Goal: Communication & Community: Answer question/provide support

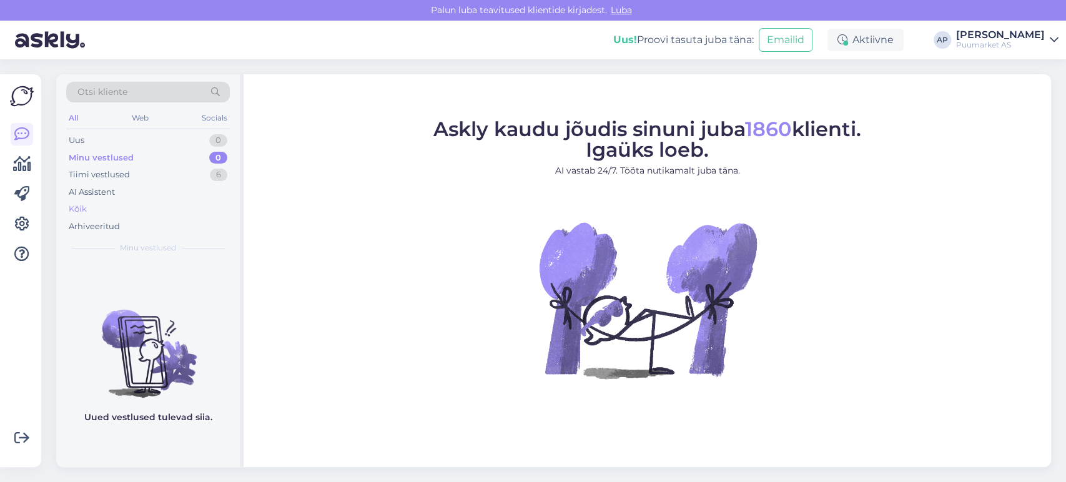
click at [80, 209] on div "Kõik" at bounding box center [78, 209] width 18 height 12
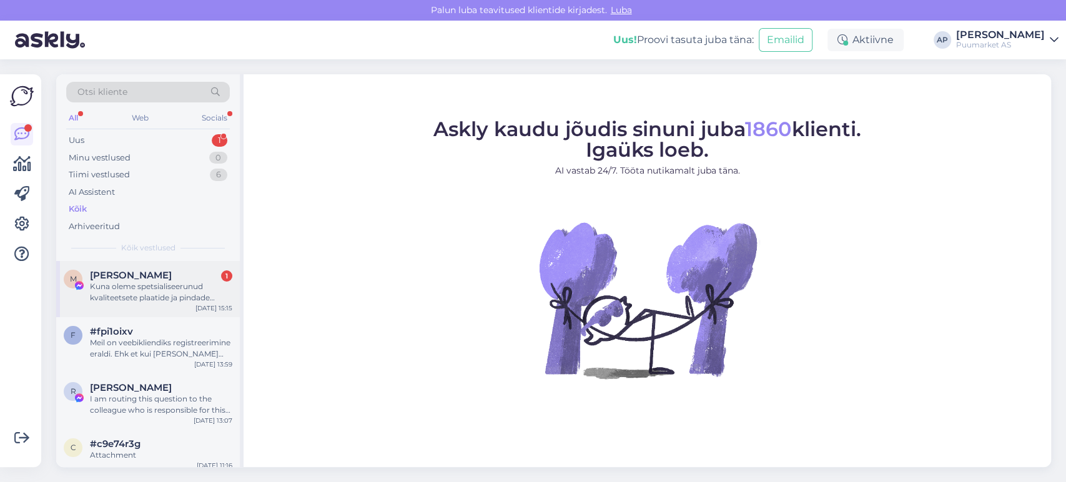
click at [149, 300] on div "Kuna oleme spetsialiseerunud kvaliteetsete plaatide ja pindade tootmisele, soov…" at bounding box center [161, 292] width 142 height 22
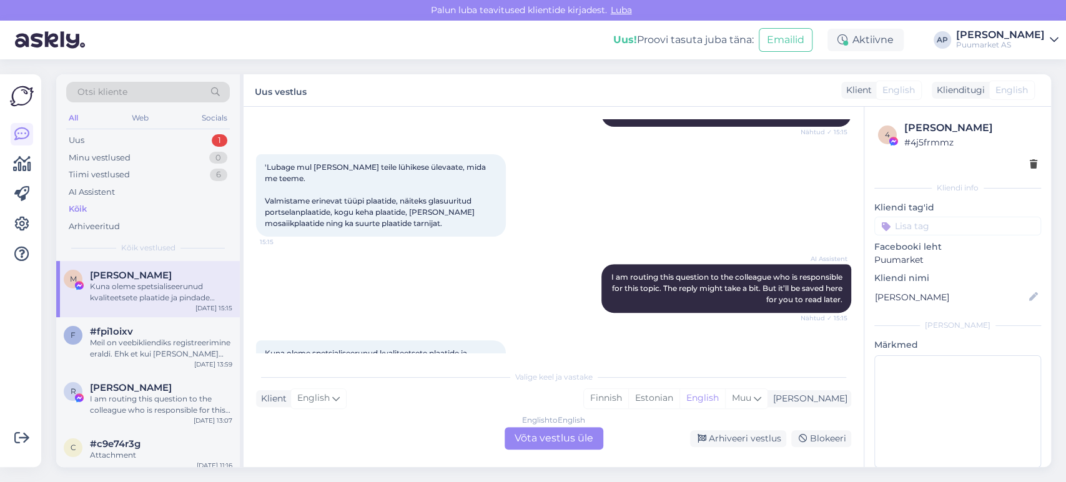
scroll to position [307, 0]
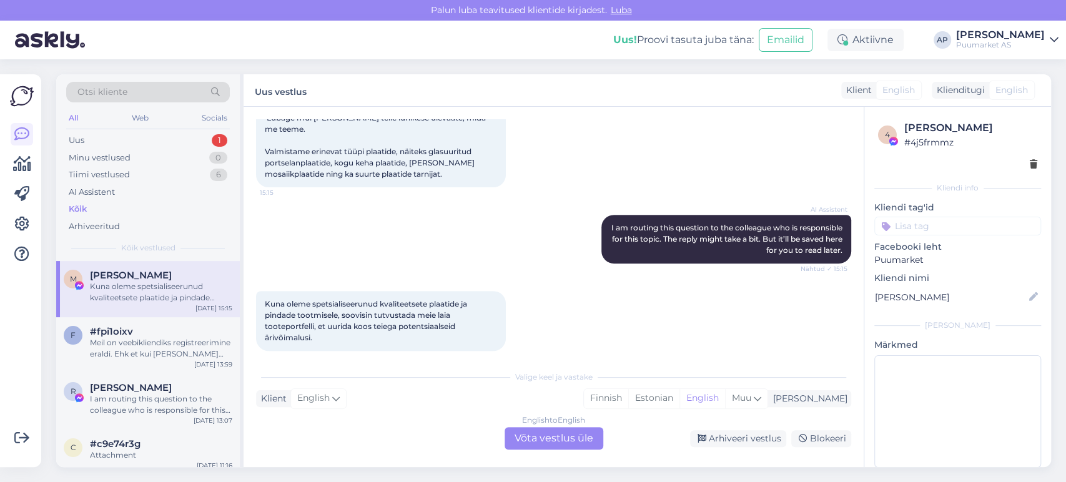
click at [590, 438] on div "English to English Võta vestlus üle" at bounding box center [554, 438] width 99 height 22
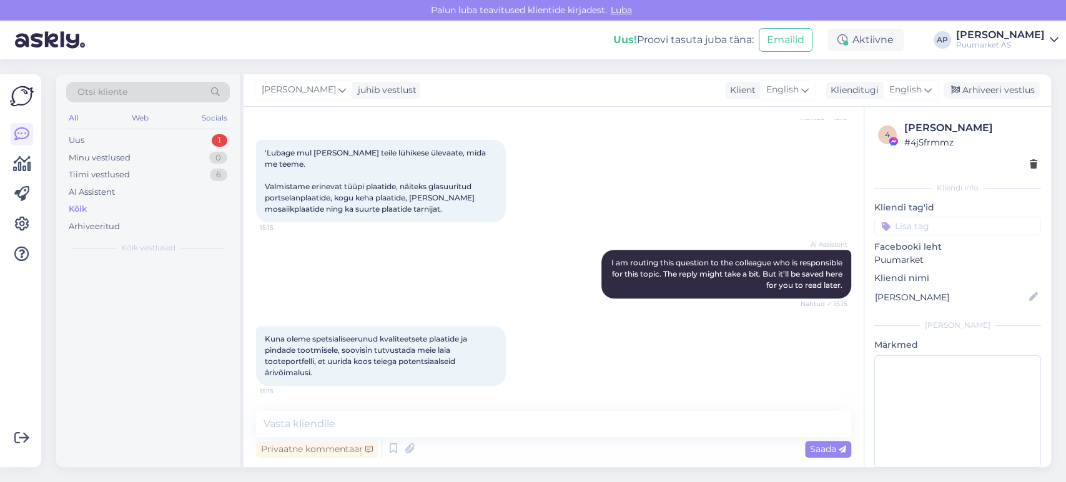
scroll to position [260, 0]
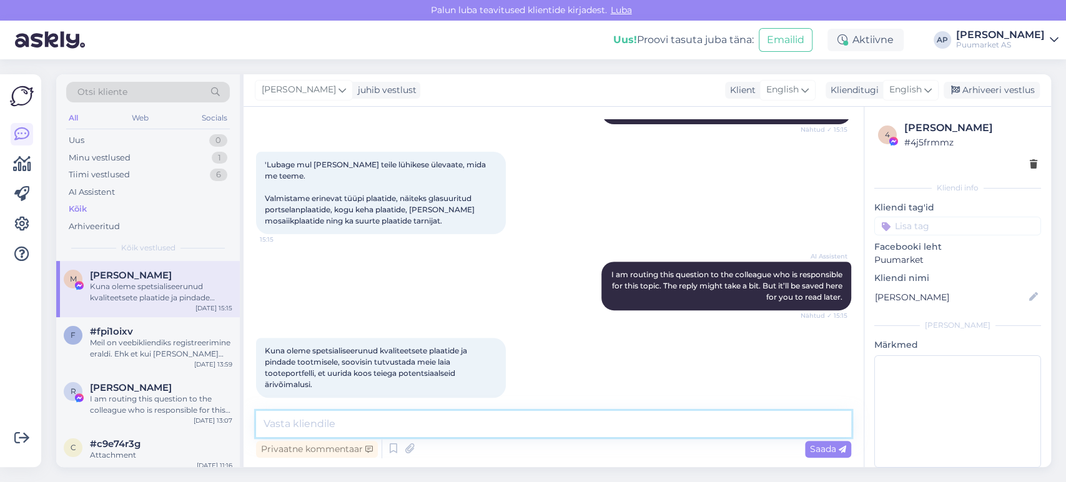
click at [495, 427] on textarea at bounding box center [553, 424] width 595 height 26
type textarea "[PERSON_NAME][EMAIL_ADDRESS][PERSON_NAME][DOMAIN_NAME]"
click at [814, 450] on span "Saada" at bounding box center [828, 448] width 36 height 11
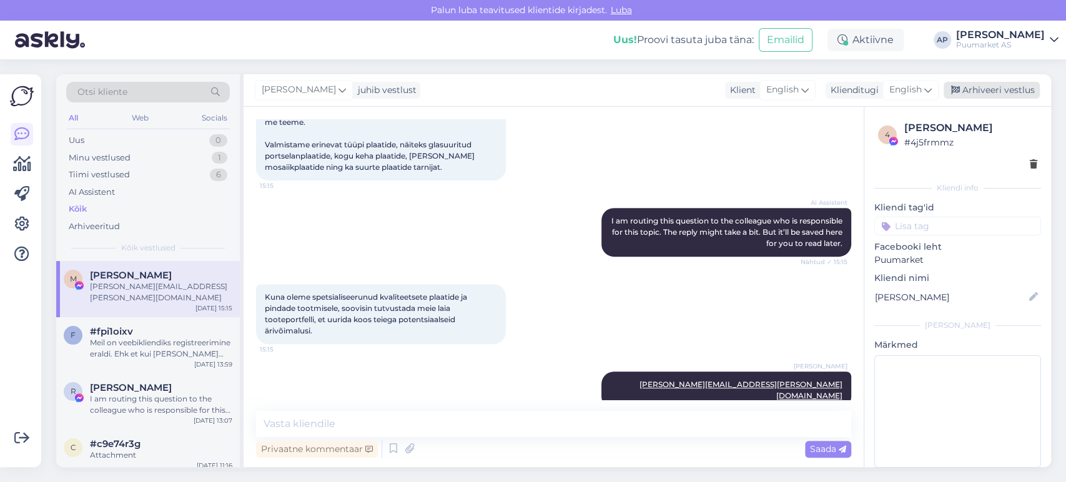
click at [975, 89] on div "Arhiveeri vestlus" at bounding box center [992, 90] width 96 height 17
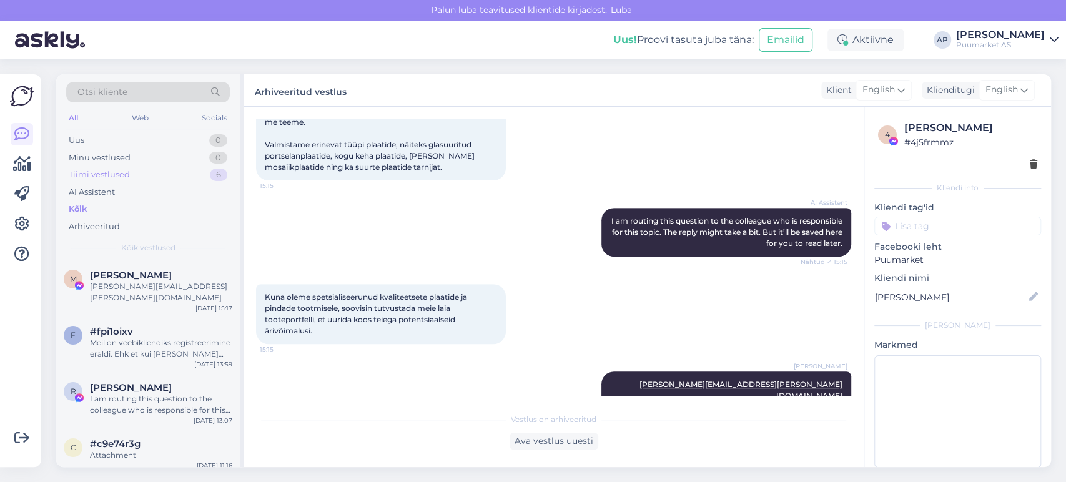
click at [126, 174] on div "Tiimi vestlused" at bounding box center [99, 175] width 61 height 12
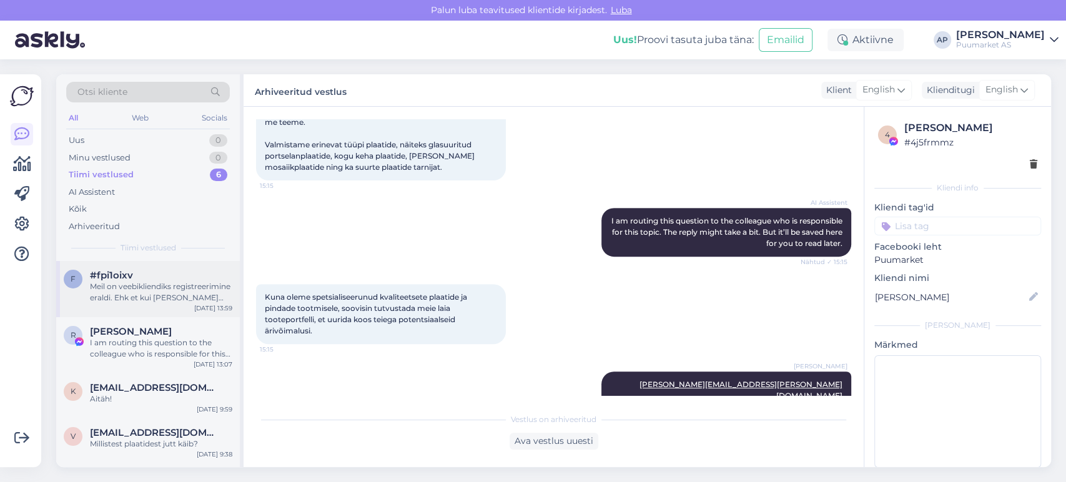
click at [143, 287] on div "Meil on veebikliendiks registreerimine eraldi. Ehk et kui [PERSON_NAME] end kli…" at bounding box center [161, 292] width 142 height 22
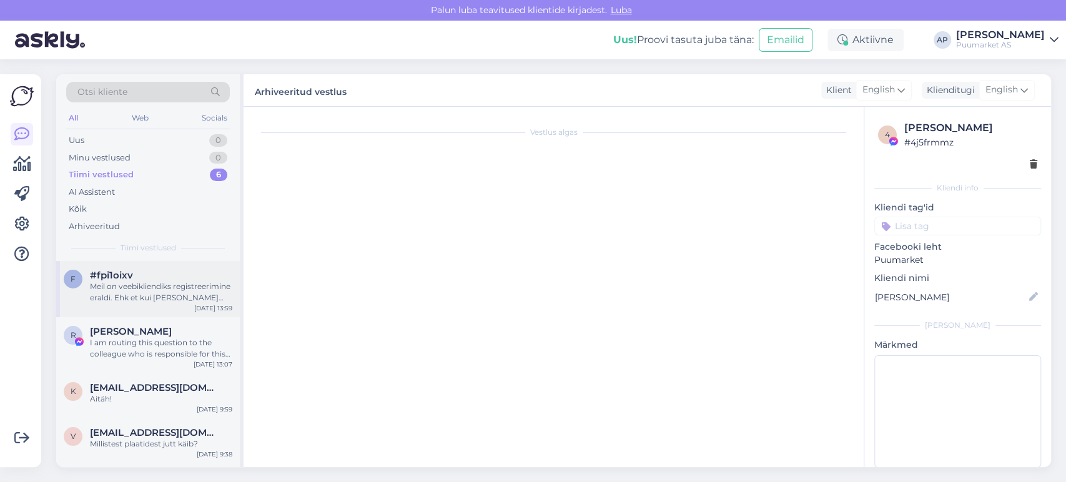
scroll to position [1179, 0]
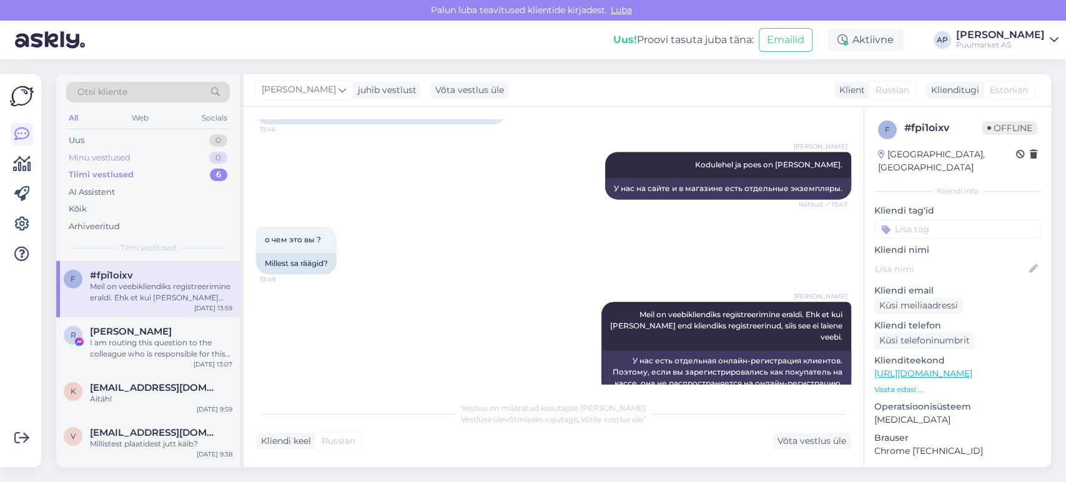
click at [169, 154] on div "Minu vestlused 0" at bounding box center [148, 157] width 164 height 17
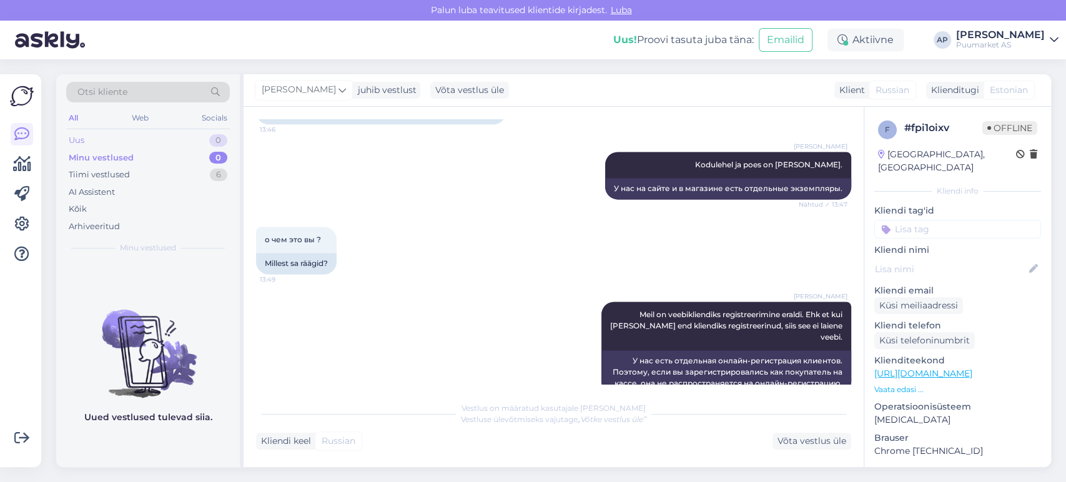
click at [129, 144] on div "Uus 0" at bounding box center [148, 140] width 164 height 17
click at [136, 193] on div "AI Assistent" at bounding box center [148, 192] width 164 height 17
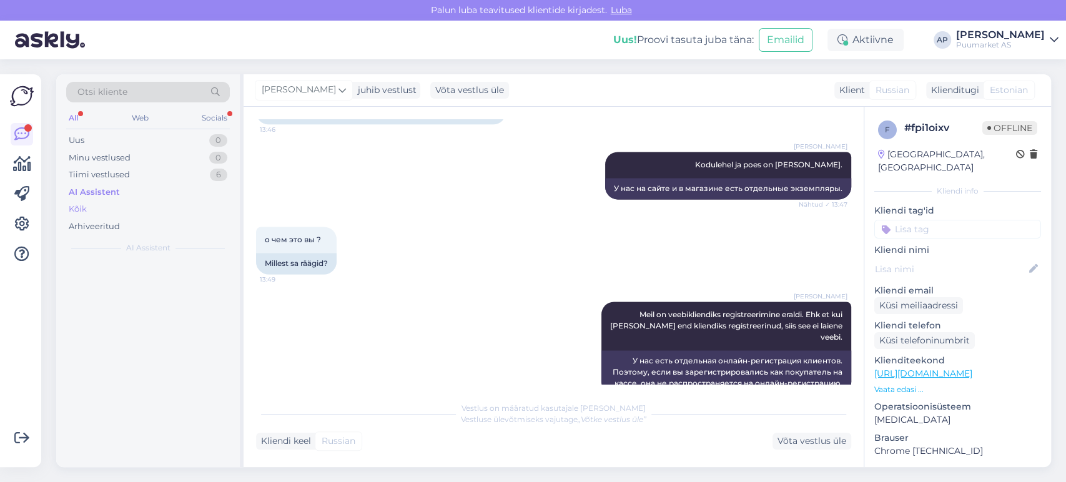
click at [121, 212] on div "Kõik" at bounding box center [148, 208] width 164 height 17
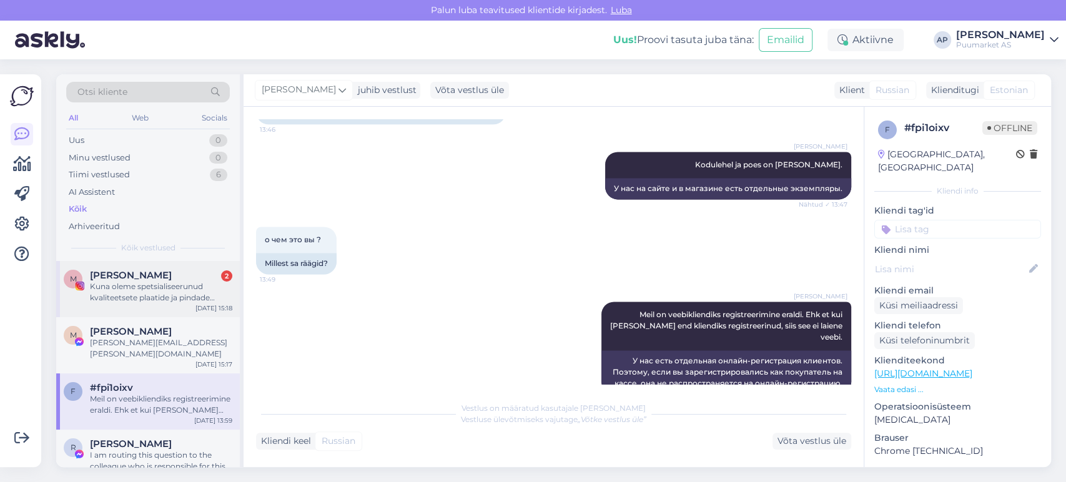
click at [150, 284] on div "Kuna oleme spetsialiseerunud kvaliteetsete plaatide ja pindade tootmisele, soov…" at bounding box center [161, 292] width 142 height 22
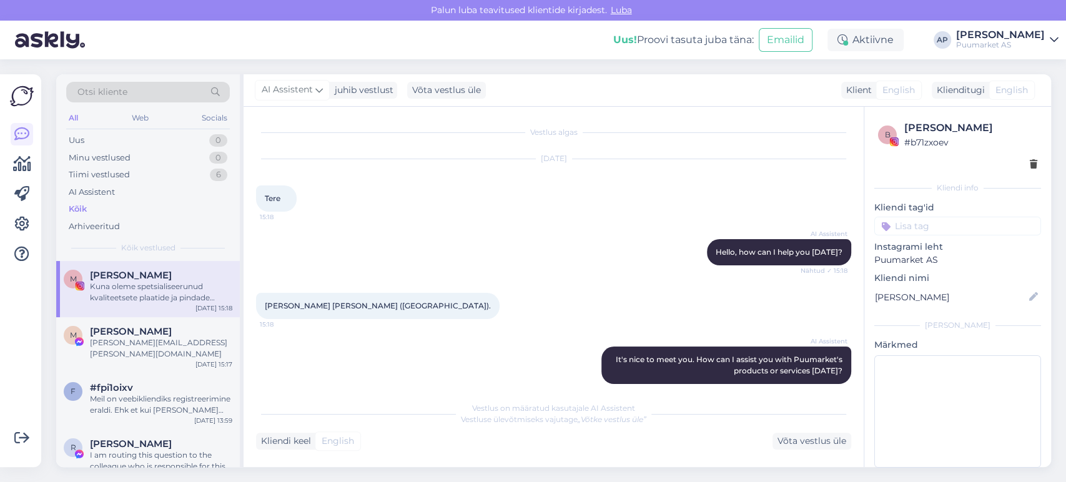
scroll to position [199, 0]
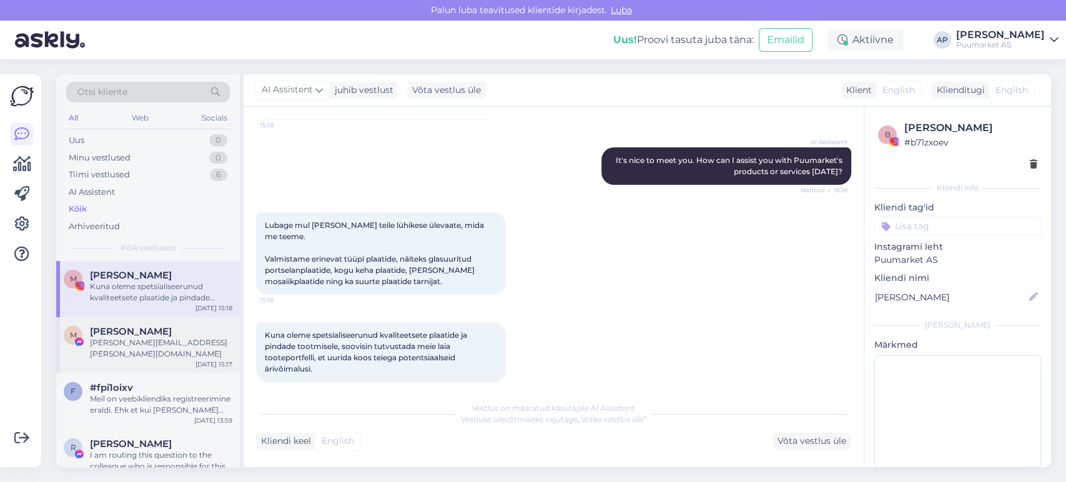
click at [120, 343] on div "[PERSON_NAME][EMAIL_ADDRESS][PERSON_NAME][DOMAIN_NAME]" at bounding box center [161, 348] width 142 height 22
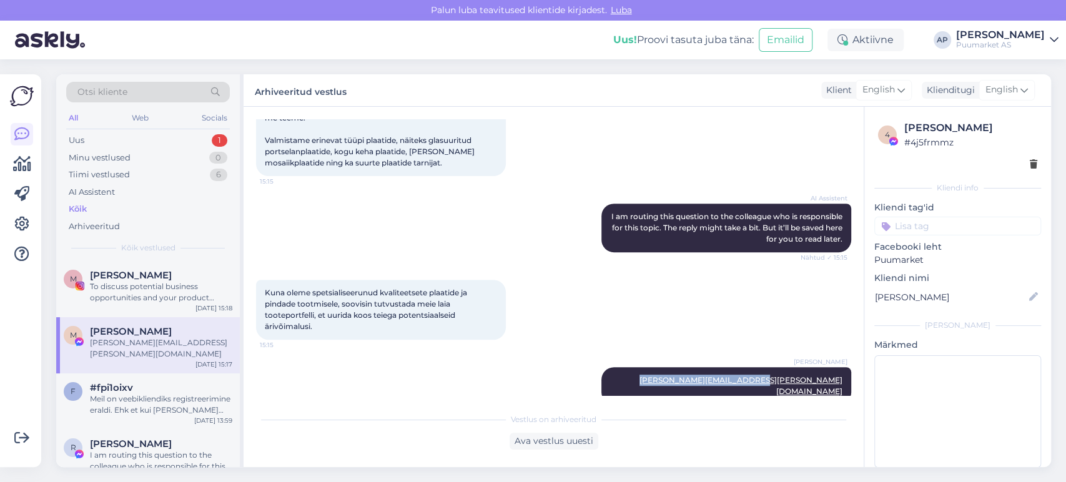
drag, startPoint x: 718, startPoint y: 371, endPoint x: 843, endPoint y: 368, distance: 125.6
click at [843, 368] on div "Vestlus algas [DATE] Tere 15:15 AI Assistent Hello, how can I help you [DATE]? …" at bounding box center [559, 257] width 606 height 276
copy link "[PERSON_NAME][EMAIL_ADDRESS][PERSON_NAME][DOMAIN_NAME]"
click at [96, 294] on div "To discuss potential business opportunities and your product portfolio, please …" at bounding box center [161, 292] width 142 height 22
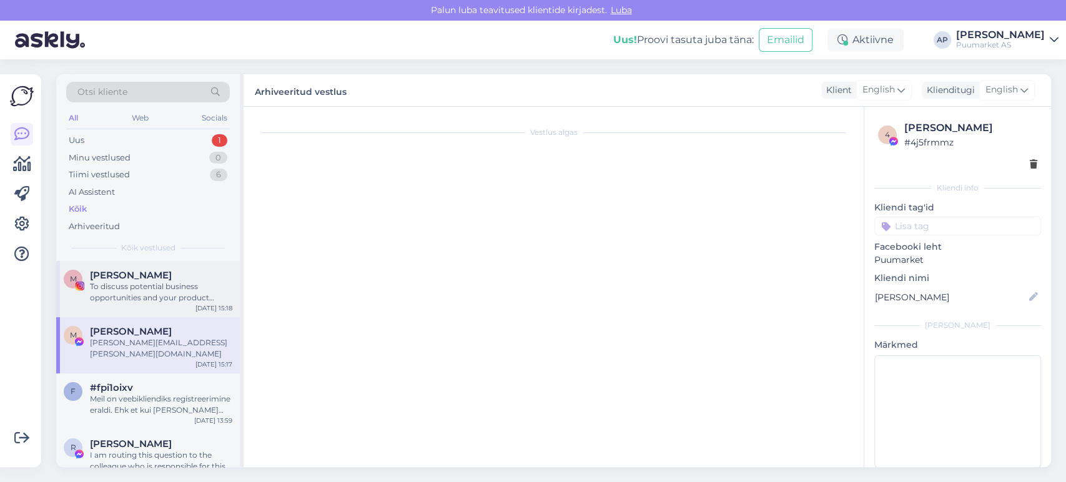
scroll to position [330, 0]
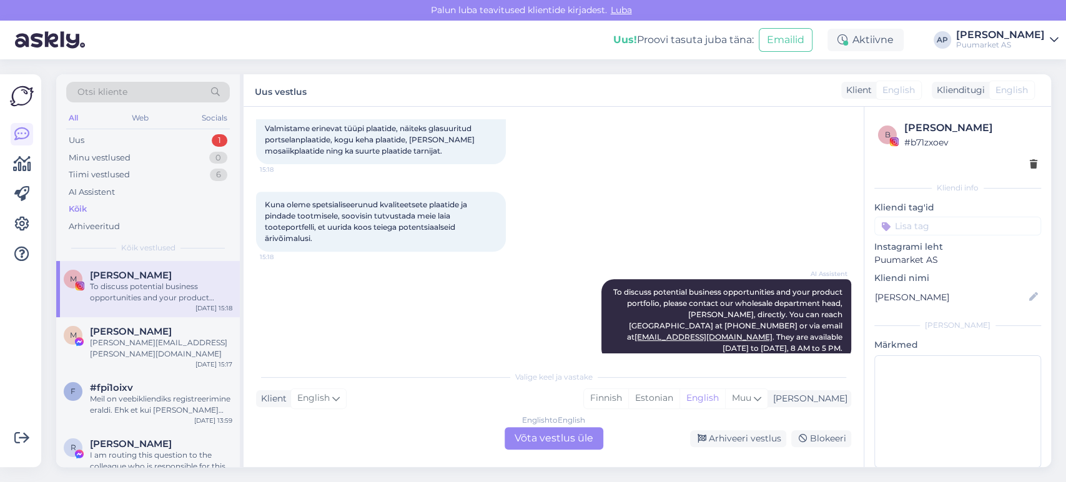
click at [556, 440] on div "English to English Võta vestlus üle" at bounding box center [554, 438] width 99 height 22
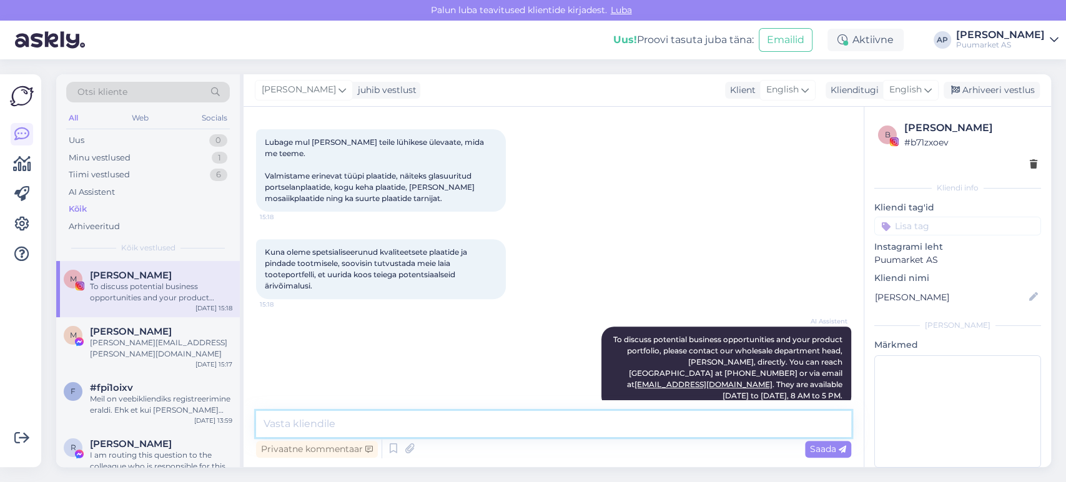
click at [562, 423] on textarea at bounding box center [553, 424] width 595 height 26
paste textarea "[PERSON_NAME][EMAIL_ADDRESS][PERSON_NAME][DOMAIN_NAME]"
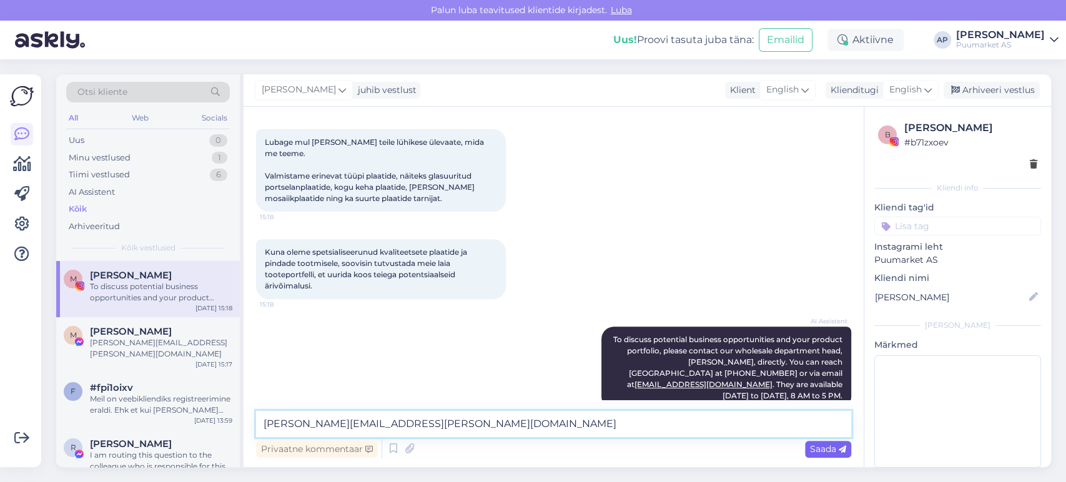
type textarea "[PERSON_NAME][EMAIL_ADDRESS][PERSON_NAME][DOMAIN_NAME]"
click at [819, 448] on span "Saada" at bounding box center [828, 448] width 36 height 11
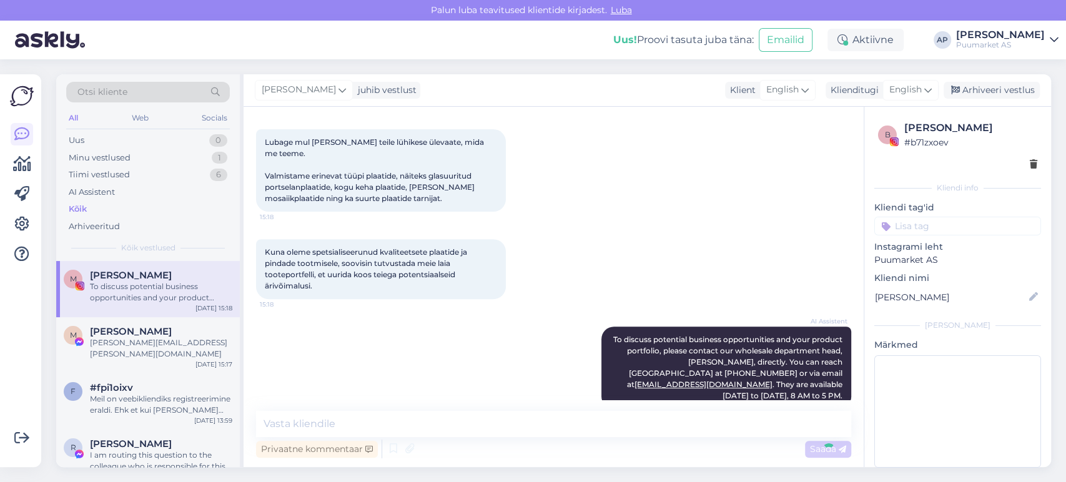
scroll to position [336, 0]
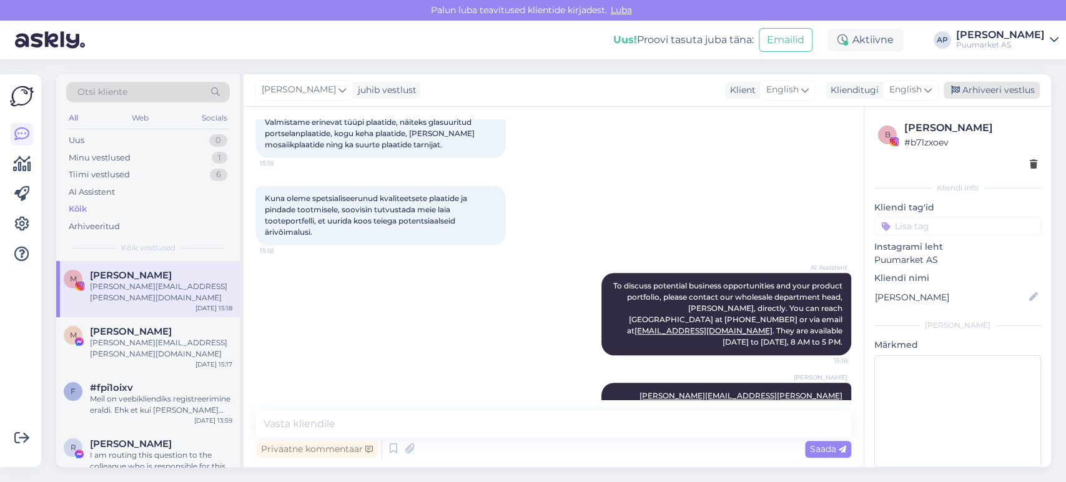
click at [1002, 84] on div "Arhiveeri vestlus" at bounding box center [992, 90] width 96 height 17
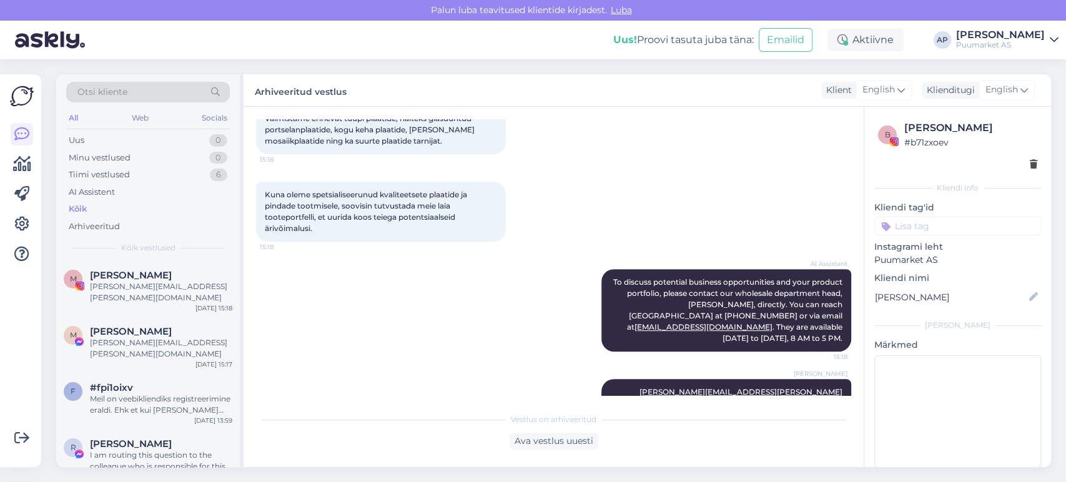
scroll to position [0, 0]
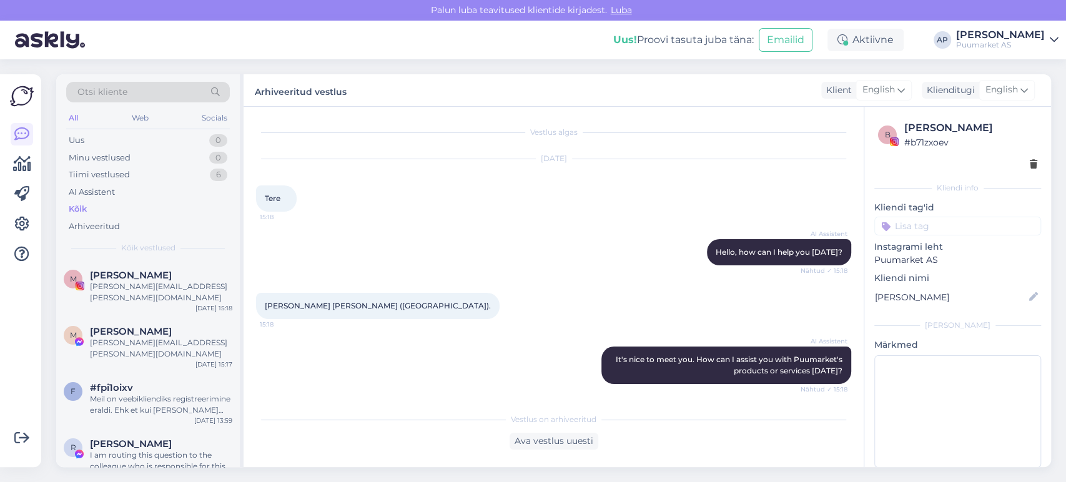
click at [110, 204] on div "Kõik" at bounding box center [148, 208] width 164 height 17
click at [110, 194] on div "AI Assistent" at bounding box center [92, 192] width 46 height 12
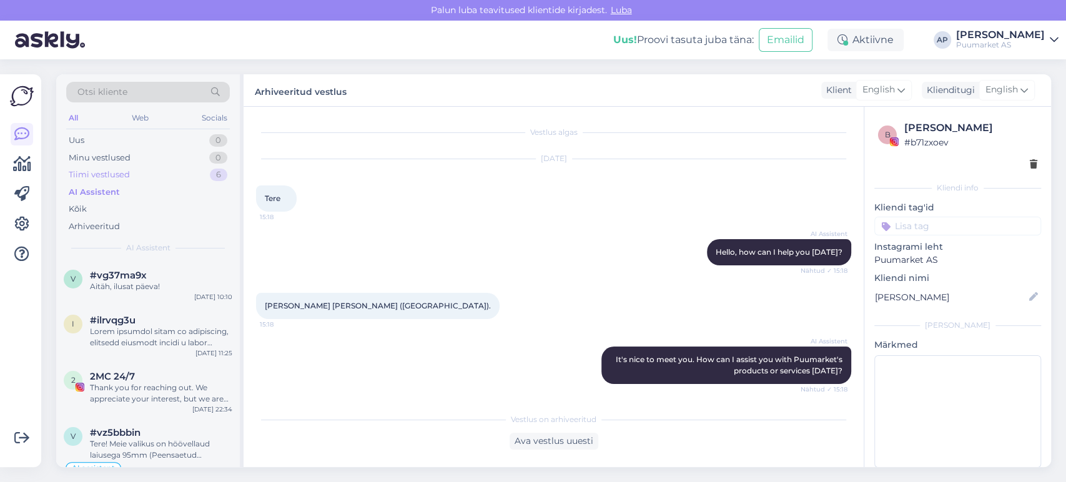
click at [120, 172] on div "Tiimi vestlused" at bounding box center [99, 175] width 61 height 12
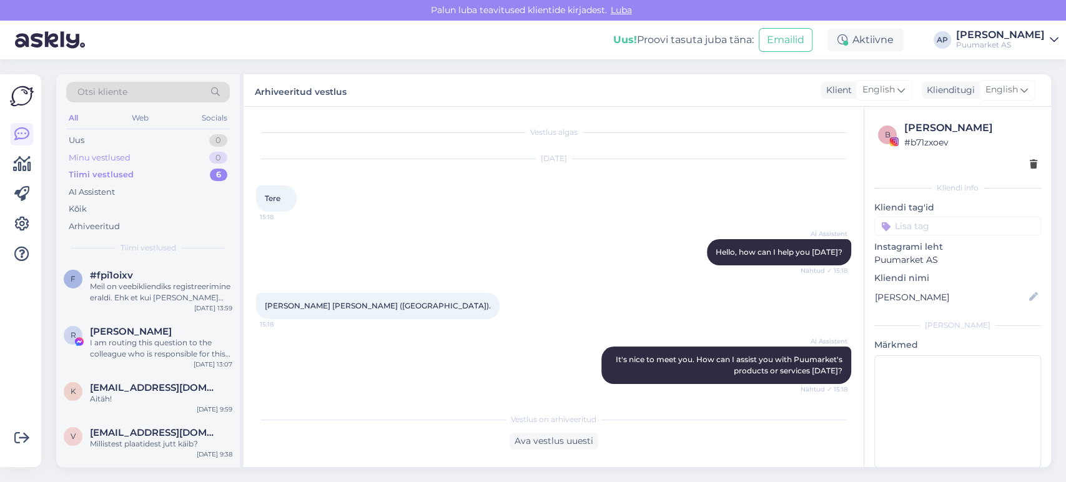
click at [124, 162] on div "Minu vestlused" at bounding box center [100, 158] width 62 height 12
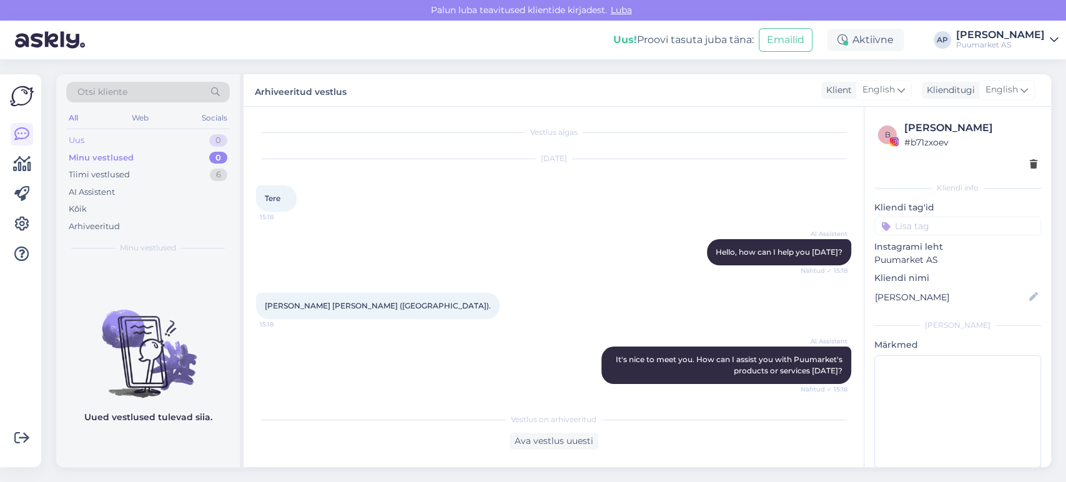
click at [130, 145] on div "Uus 0" at bounding box center [148, 140] width 164 height 17
click at [132, 159] on div "Minu vestlused 0" at bounding box center [148, 157] width 164 height 17
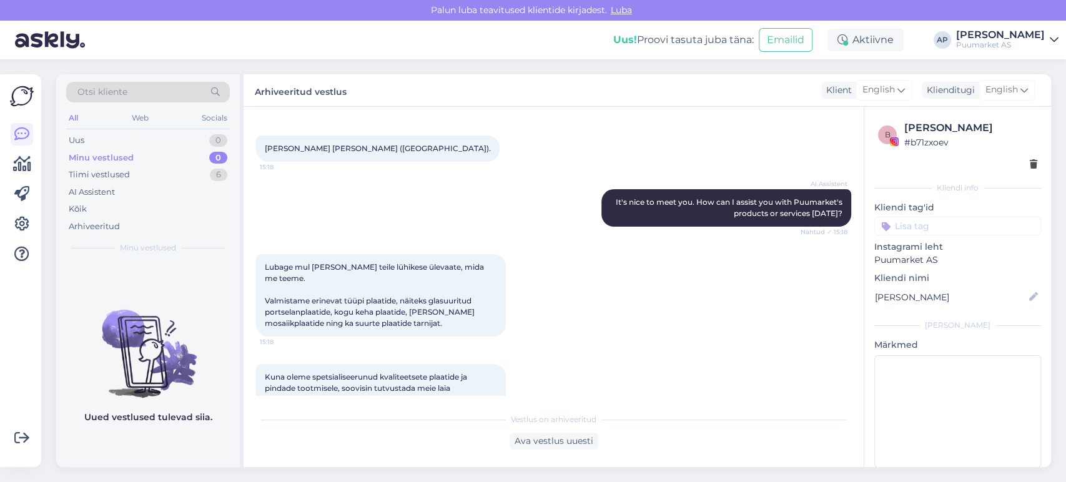
scroll to position [340, 0]
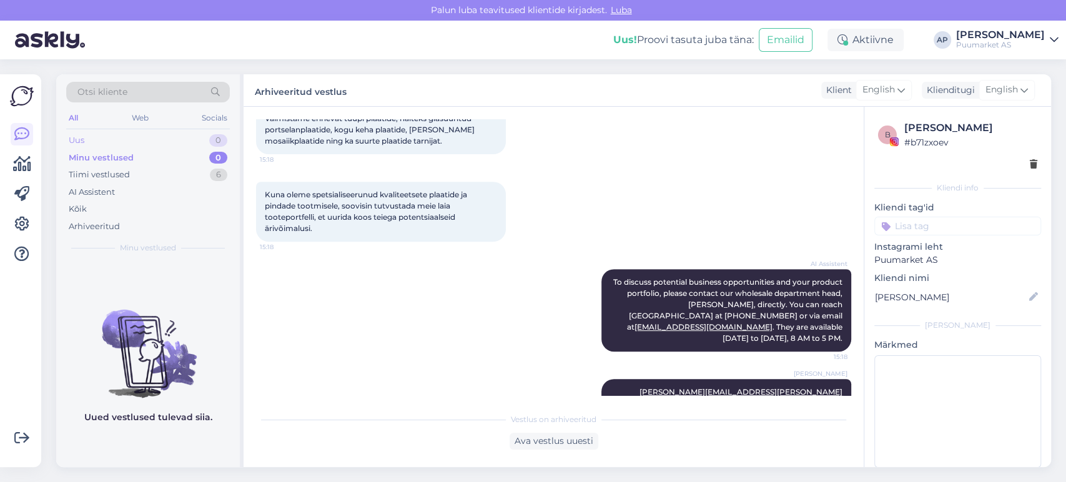
click at [112, 132] on div "Uus 0" at bounding box center [148, 140] width 164 height 17
click at [420, 262] on div "AI Assistent To discuss potential business opportunities and your product portf…" at bounding box center [553, 310] width 595 height 110
click at [106, 160] on div "Minu vestlused" at bounding box center [100, 158] width 62 height 12
click at [105, 204] on div "Kõik" at bounding box center [148, 208] width 164 height 17
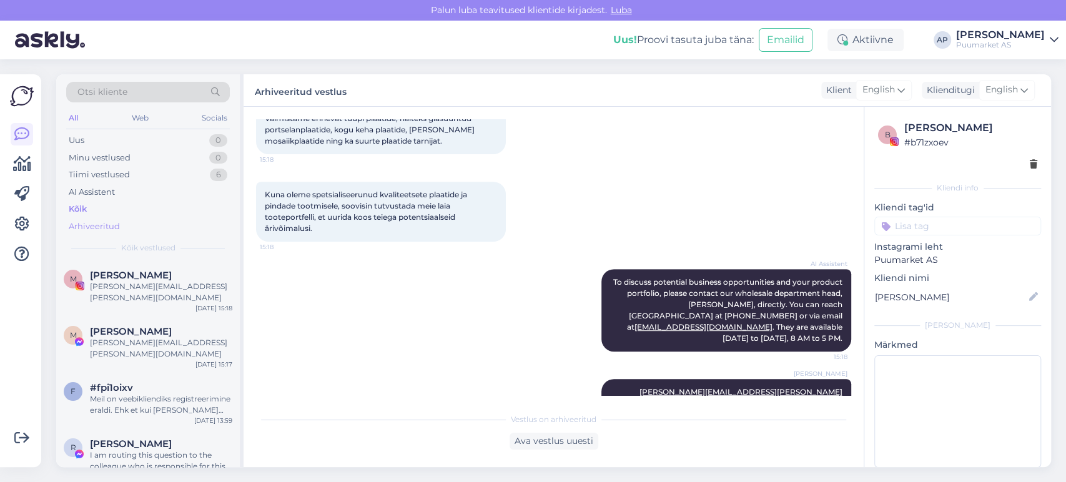
click at [125, 225] on div "Arhiveeritud" at bounding box center [148, 226] width 164 height 17
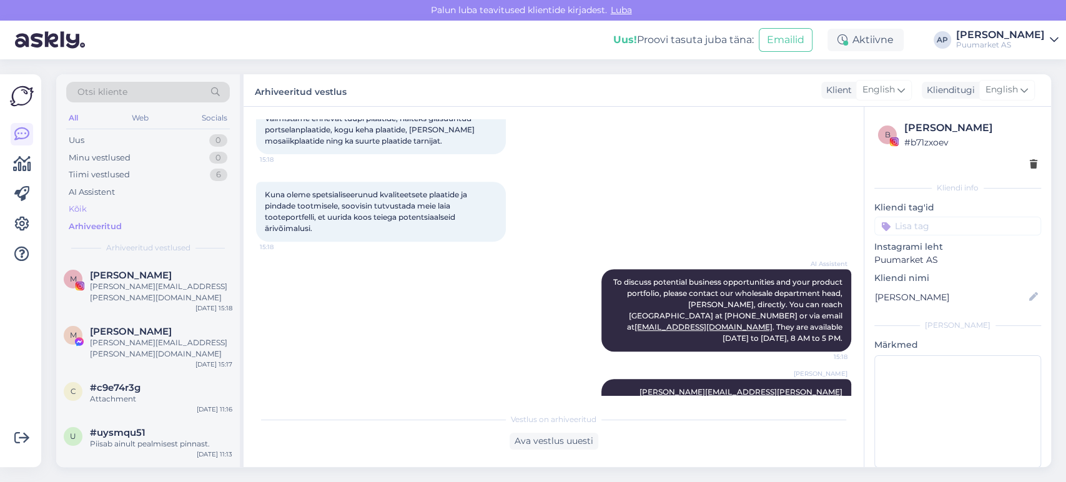
click at [119, 209] on div "Kõik" at bounding box center [148, 208] width 164 height 17
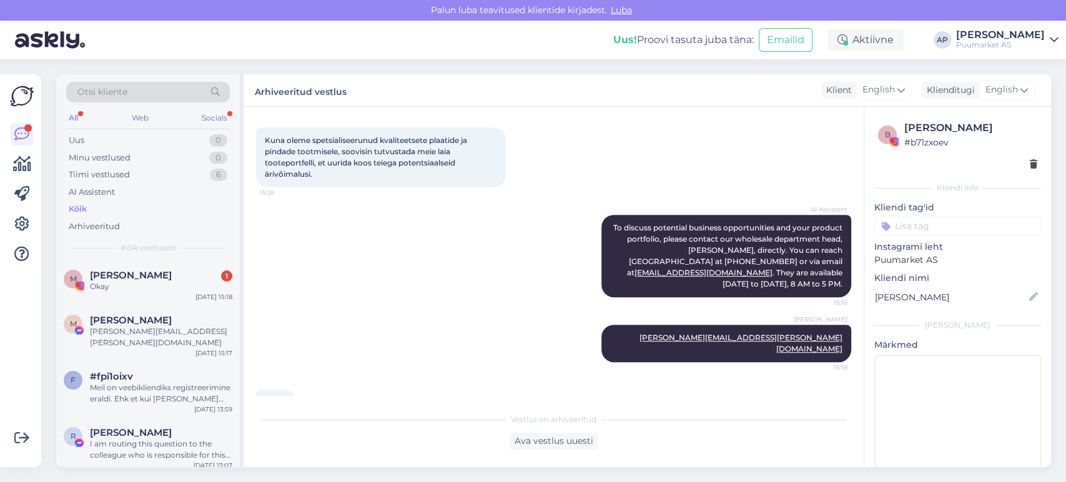
scroll to position [448, 0]
